Goal: Information Seeking & Learning: Learn about a topic

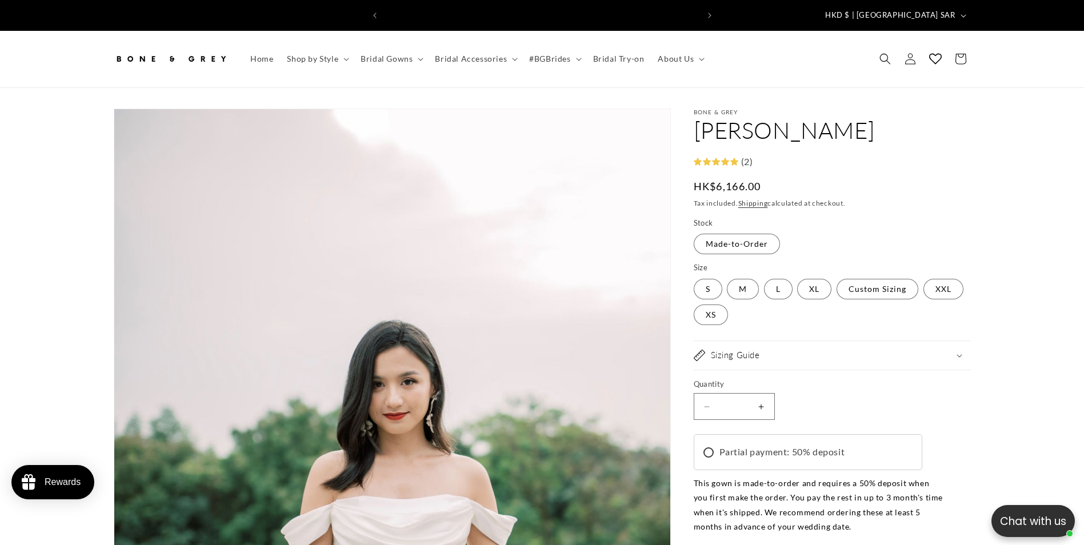
scroll to position [0, 314]
click at [1004, 2] on div "10% off your first order | Use code: welcome Free exchange & return for all sta…" at bounding box center [542, 15] width 1084 height 31
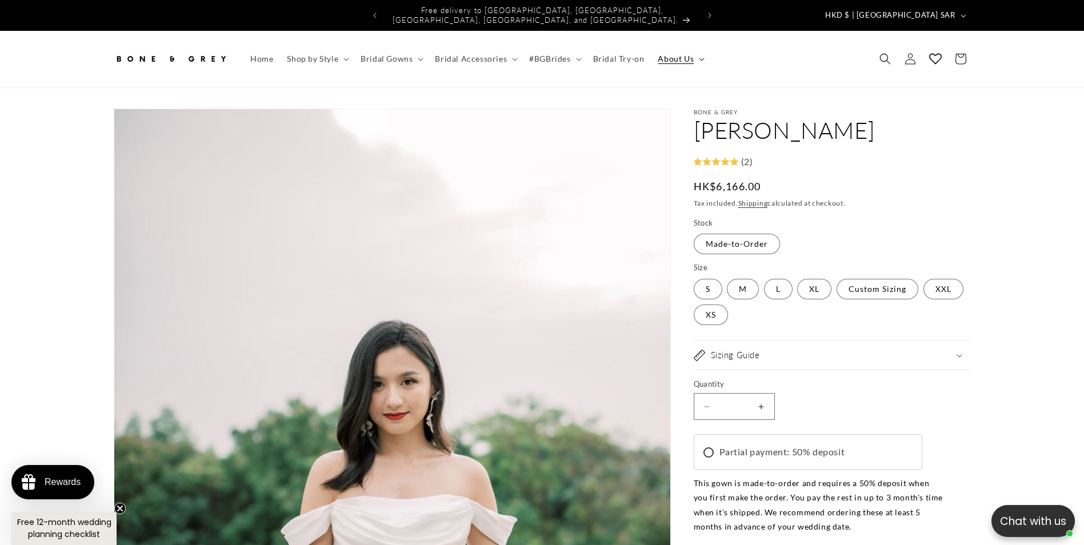
click at [673, 54] on span "About Us" at bounding box center [676, 59] width 36 height 10
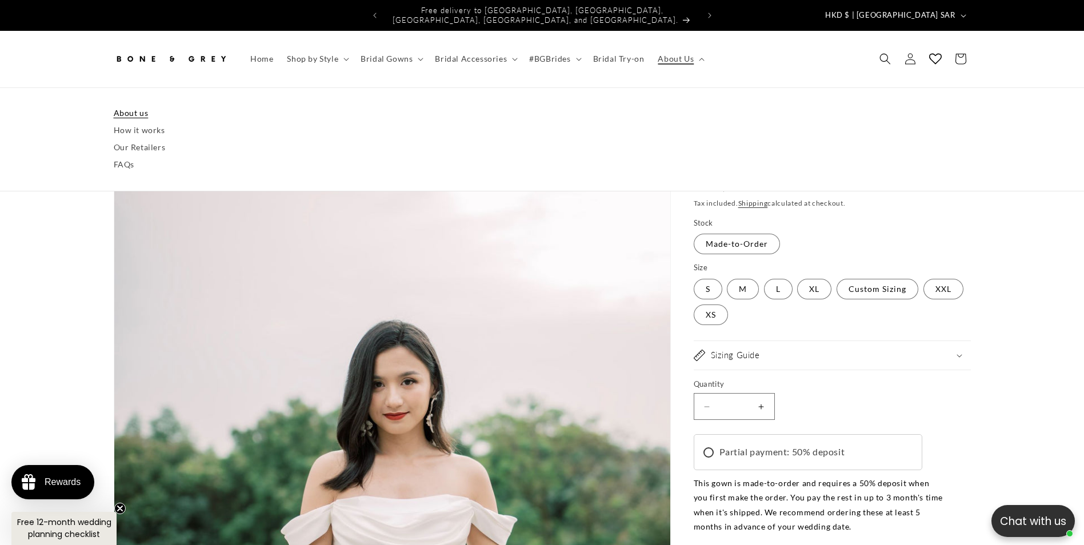
click at [133, 108] on link "About us" at bounding box center [542, 113] width 857 height 17
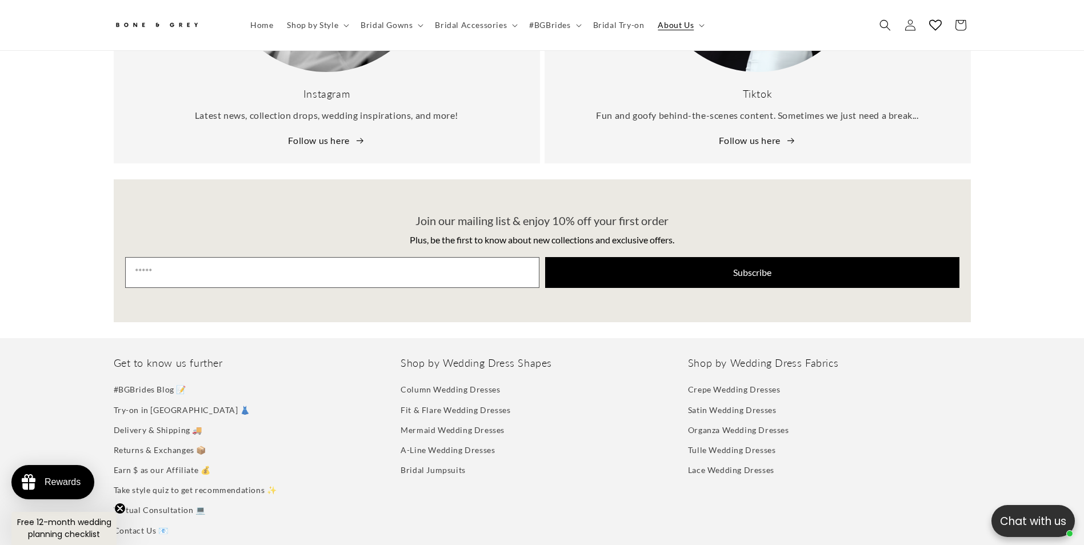
scroll to position [2737, 0]
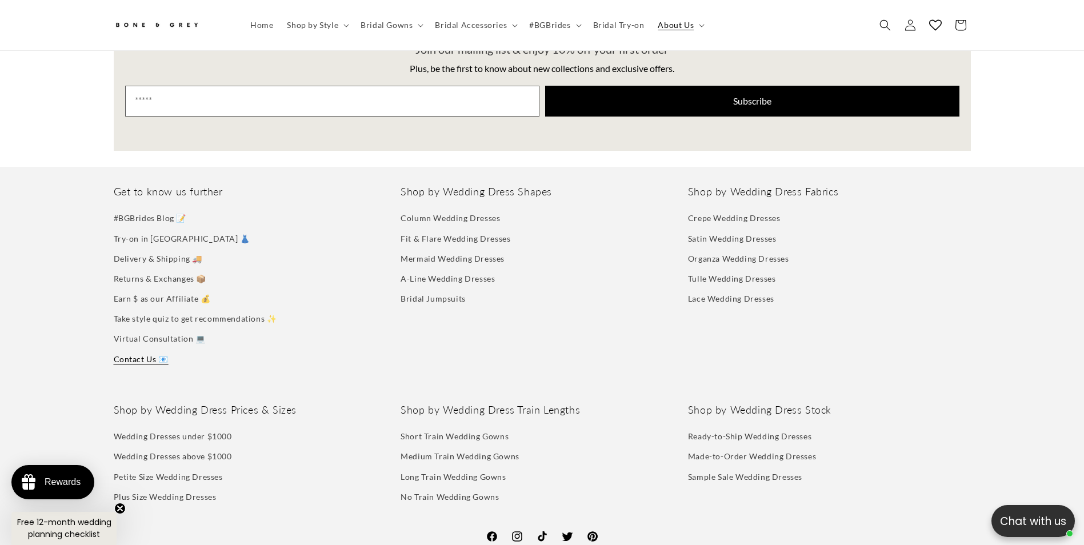
click at [135, 349] on link "Contact Us 📧" at bounding box center [141, 359] width 55 height 20
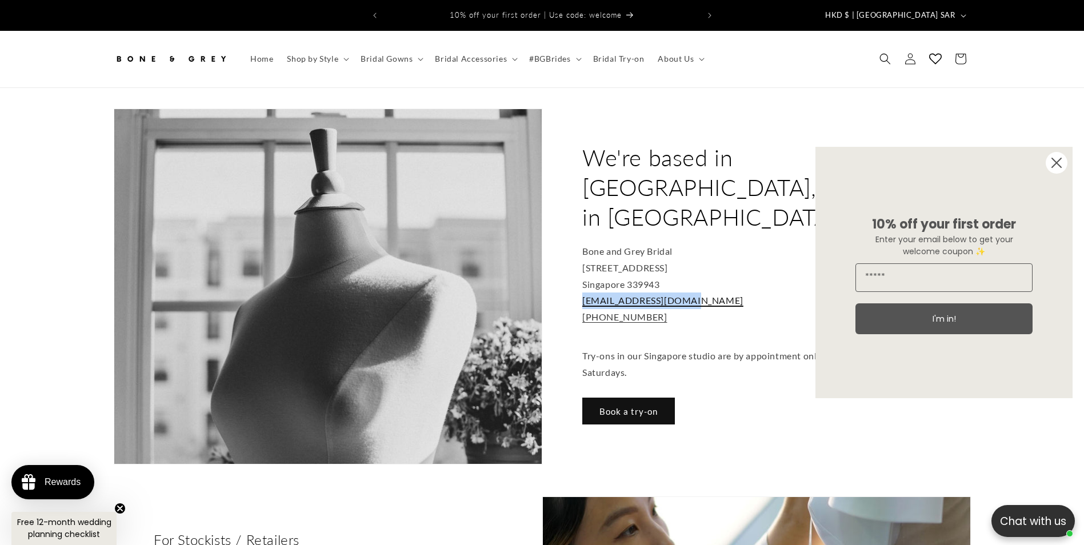
drag, startPoint x: 696, startPoint y: 260, endPoint x: 585, endPoint y: 262, distance: 111.5
click at [585, 262] on p "Bone and Grey Bridal 994 Bendemeer Road Singapore 339943 hello@boneandgrey.com …" at bounding box center [756, 284] width 349 height 82
copy link "hello@boneandgrey.com"
click at [1057, 164] on icon "Close dialog" at bounding box center [1056, 162] width 9 height 9
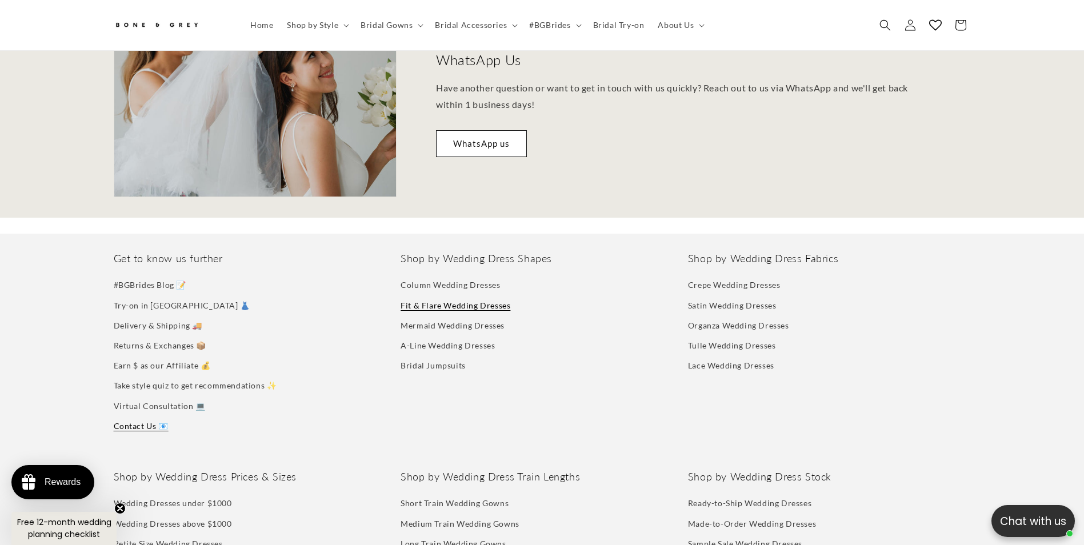
scroll to position [0, 629]
click at [163, 315] on link "Delivery & Shipping 🚚" at bounding box center [158, 325] width 89 height 20
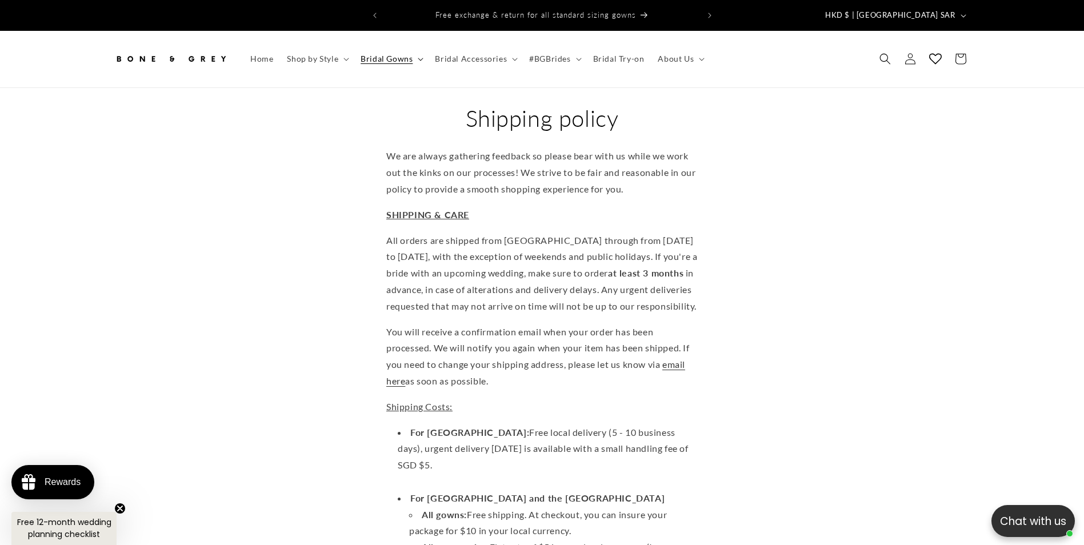
click at [404, 54] on span "Bridal Gowns" at bounding box center [387, 59] width 52 height 10
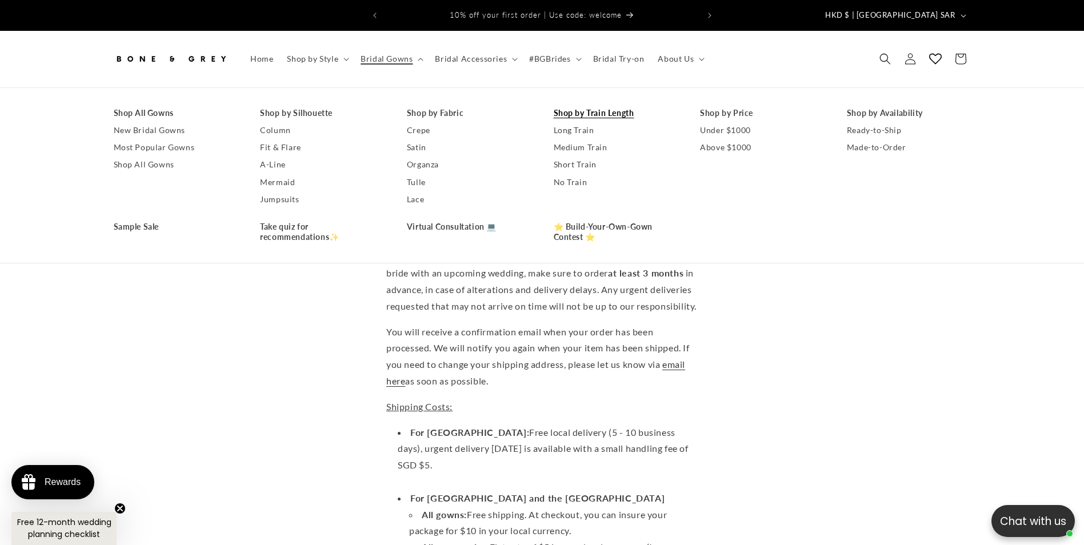
click at [618, 107] on link "Shop by Train Length" at bounding box center [616, 113] width 124 height 17
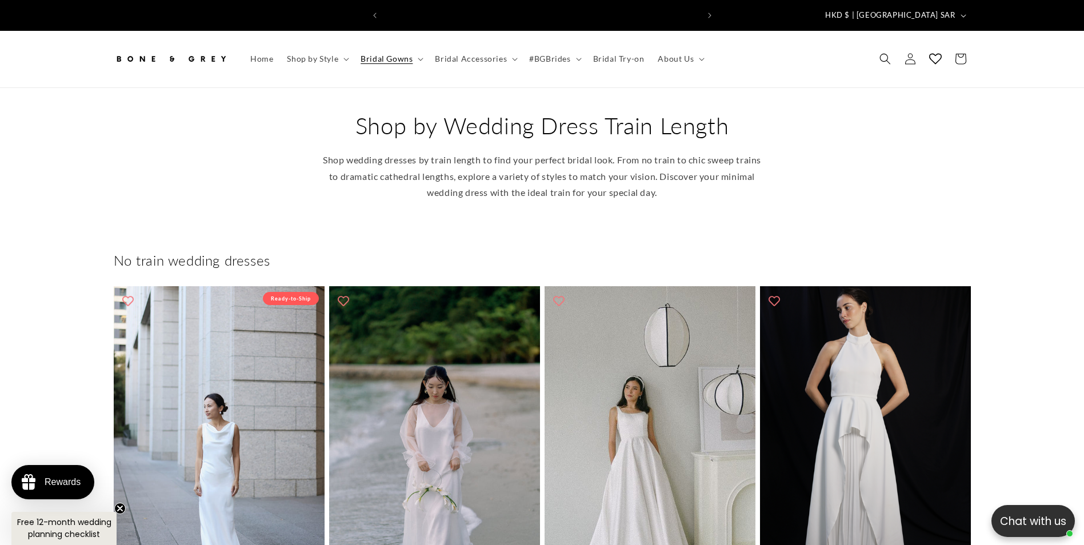
scroll to position [0, 314]
